Goal: Task Accomplishment & Management: Use online tool/utility

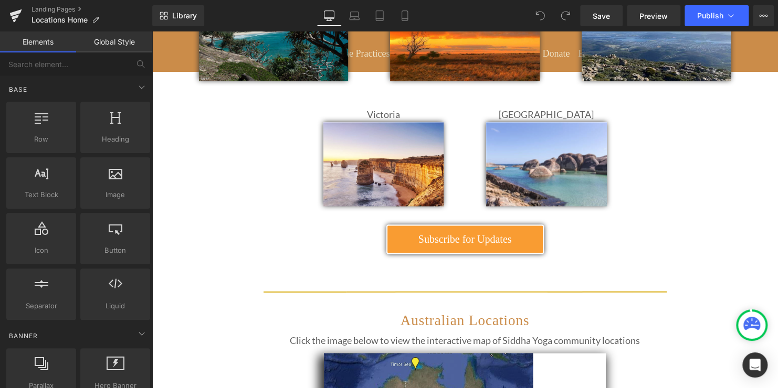
scroll to position [707, 0]
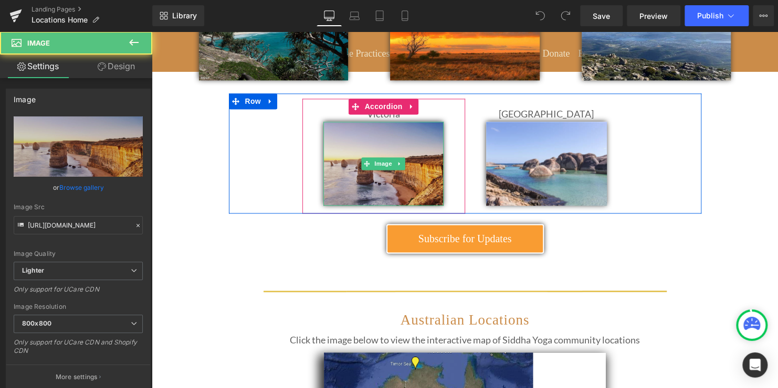
click at [421, 134] on img at bounding box center [383, 164] width 120 height 84
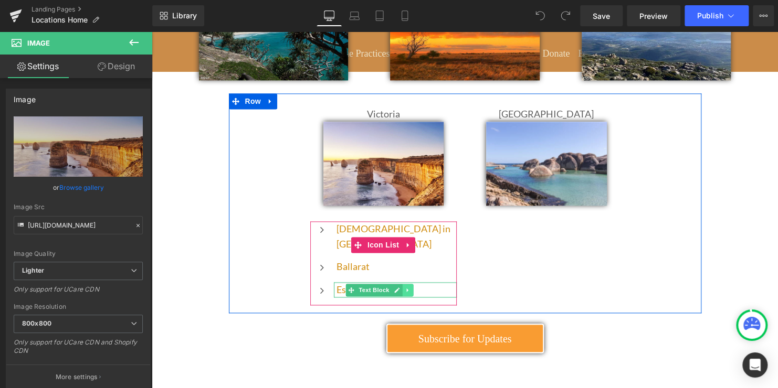
click at [405, 287] on icon at bounding box center [408, 290] width 6 height 6
click at [410, 287] on icon at bounding box center [413, 290] width 6 height 6
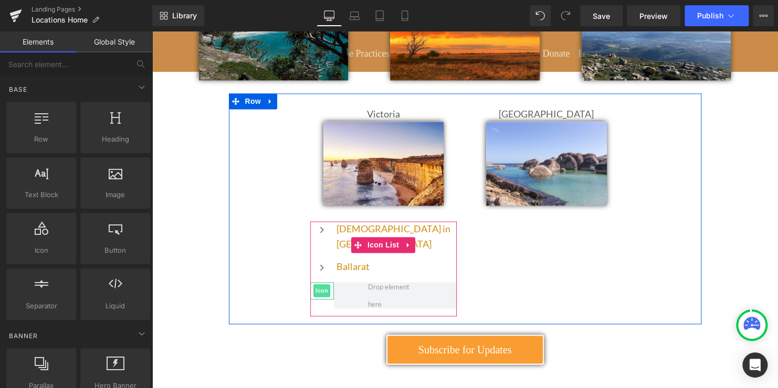
click at [320, 284] on span "Icon" at bounding box center [321, 290] width 17 height 13
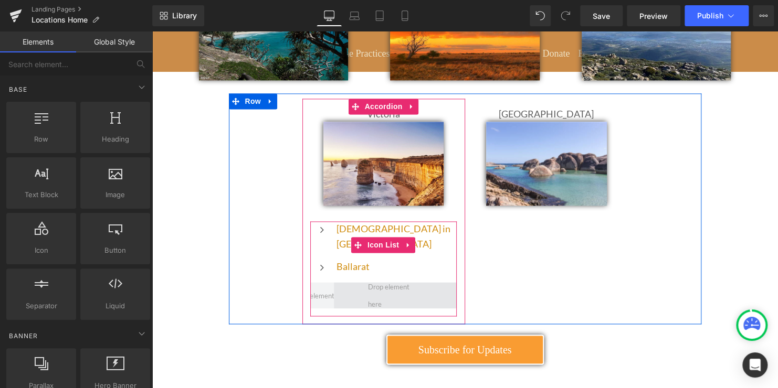
click at [380, 276] on span at bounding box center [394, 295] width 61 height 39
click at [405, 241] on icon at bounding box center [408, 245] width 7 height 8
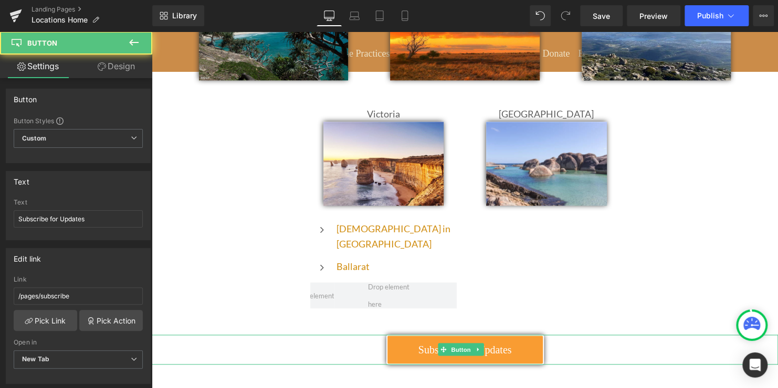
click at [264, 335] on div "Subscribe for Updates" at bounding box center [465, 349] width 626 height 29
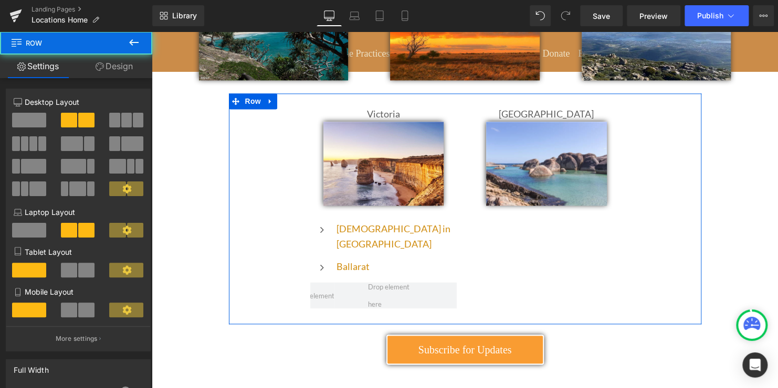
click at [544, 238] on div "Victoria Text Block Image Icon [DEMOGRAPHIC_DATA] in [GEOGRAPHIC_DATA] Text Blo…" at bounding box center [465, 208] width 472 height 231
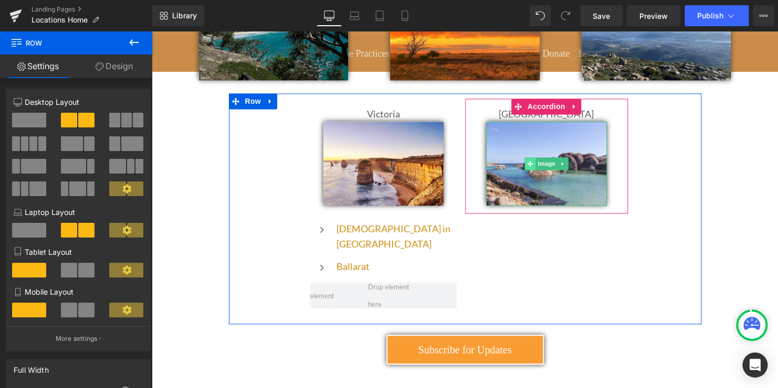
click at [529, 157] on span at bounding box center [529, 163] width 11 height 13
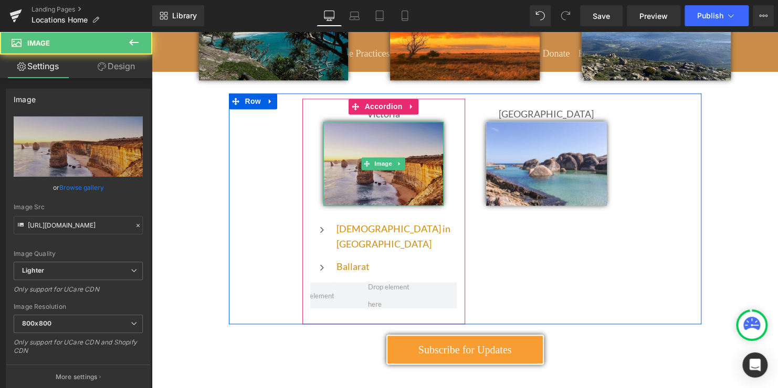
click at [327, 134] on img at bounding box center [383, 164] width 120 height 84
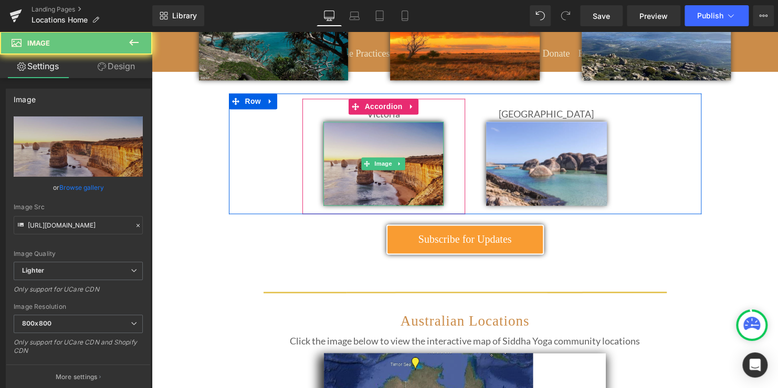
click at [327, 134] on img at bounding box center [383, 164] width 120 height 84
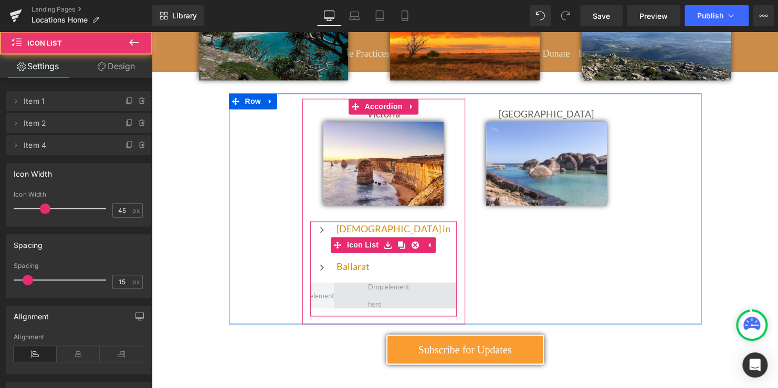
click at [399, 282] on span at bounding box center [395, 295] width 123 height 26
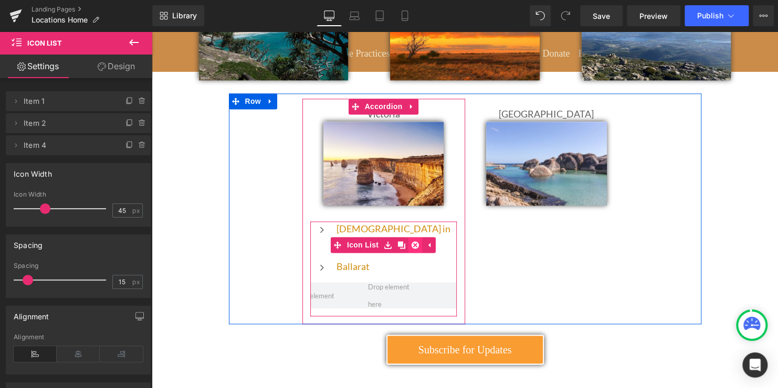
click at [413, 237] on link at bounding box center [415, 245] width 14 height 16
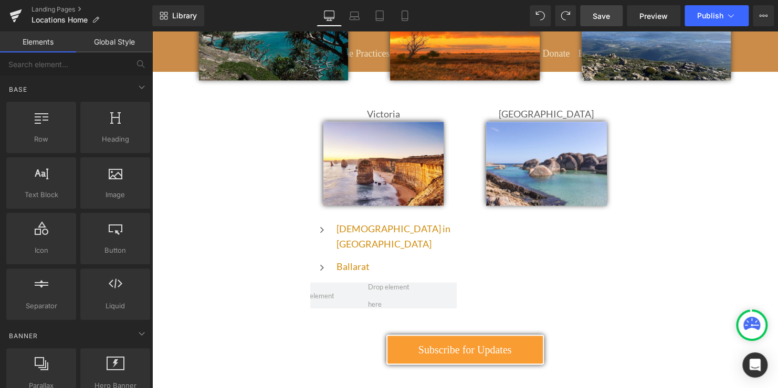
click at [606, 16] on span "Save" at bounding box center [600, 15] width 17 height 11
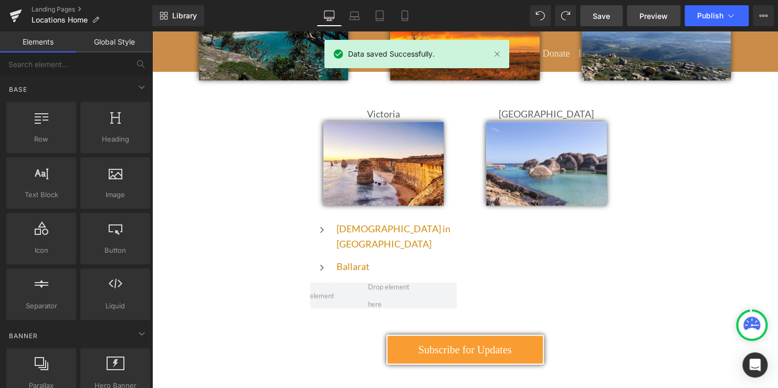
click at [647, 17] on span "Preview" at bounding box center [653, 15] width 28 height 11
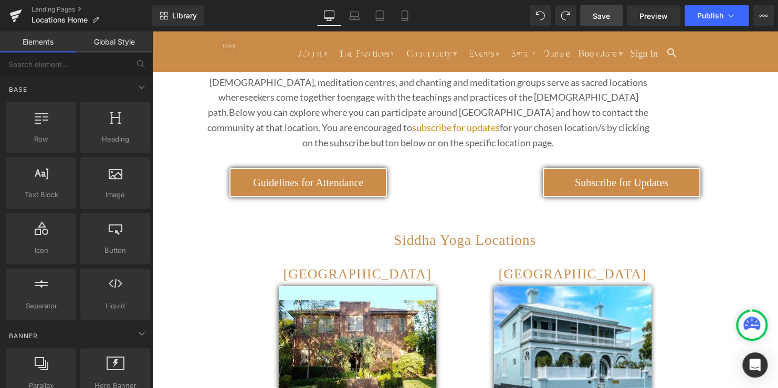
scroll to position [0, 0]
